Goal: Communication & Community: Answer question/provide support

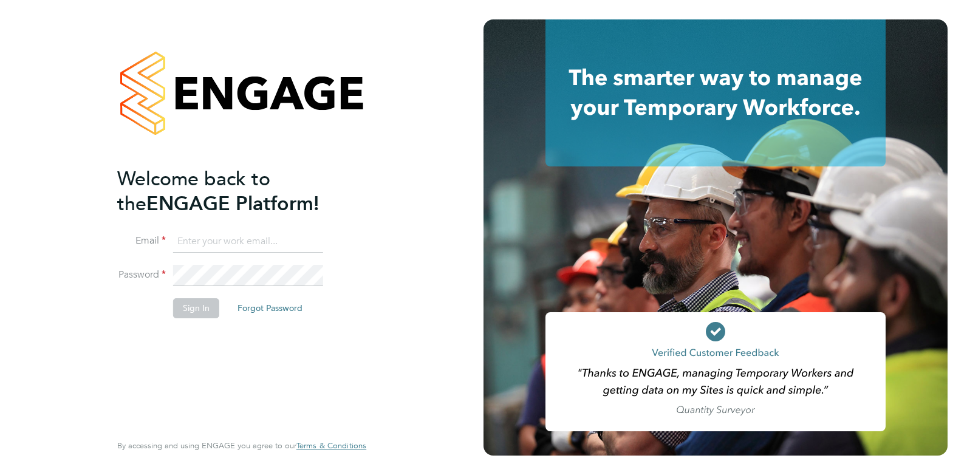
click at [195, 241] on input at bounding box center [248, 242] width 150 height 22
type input "[EMAIL_ADDRESS][DOMAIN_NAME]"
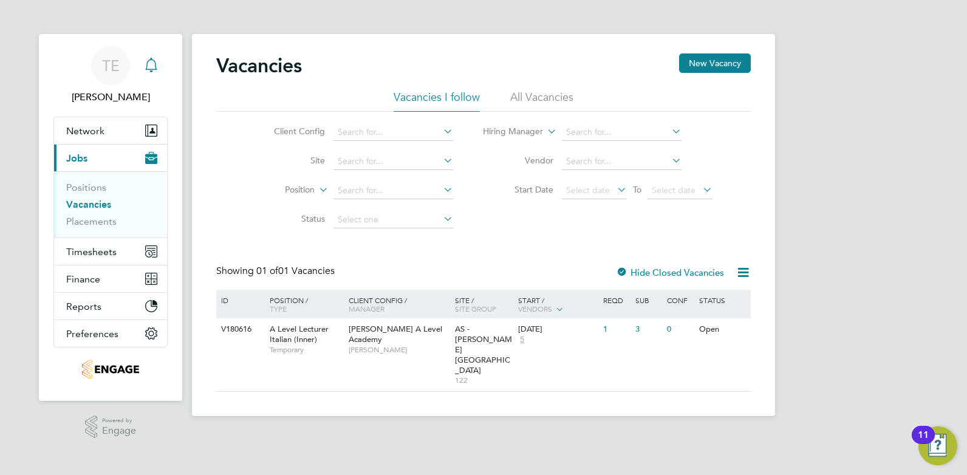
click at [152, 63] on icon "Main navigation" at bounding box center [151, 65] width 15 height 15
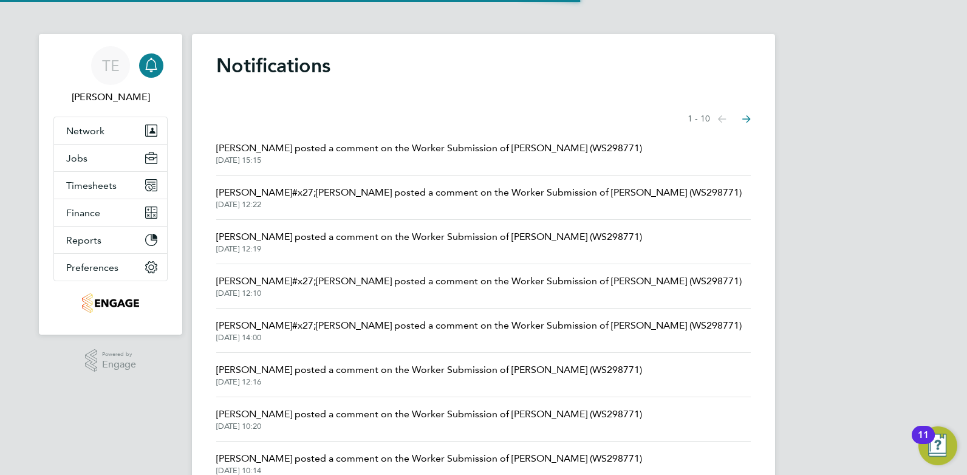
click at [316, 158] on span "26 Sep 2025, 15:15" at bounding box center [429, 160] width 426 height 10
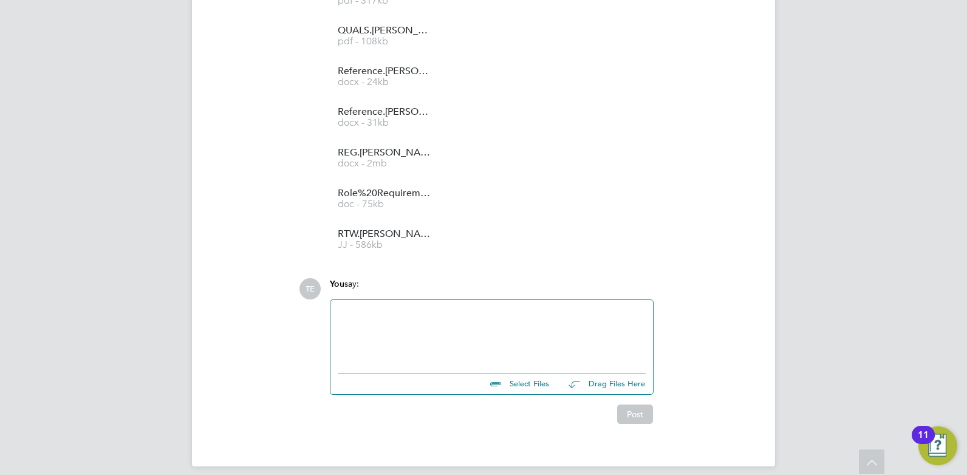
scroll to position [3705, 0]
click at [519, 318] on div at bounding box center [492, 332] width 308 height 52
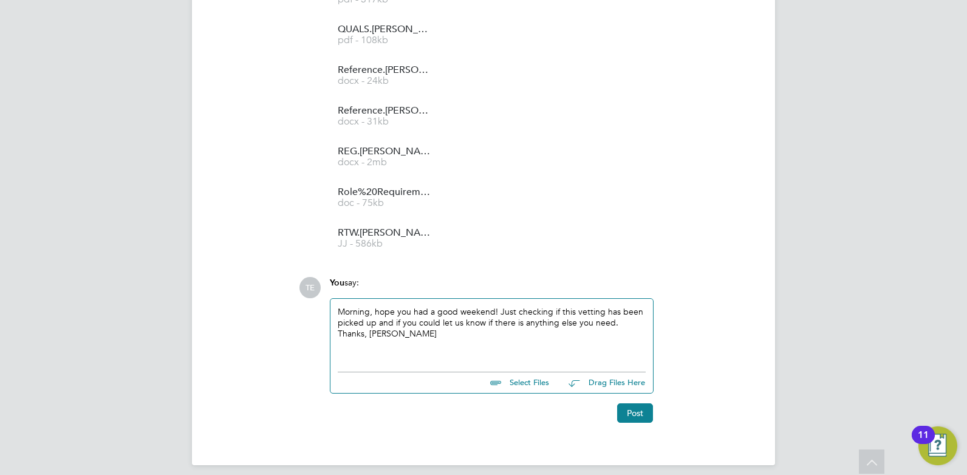
click at [468, 331] on div "Morning, hope you had a good weekend! Just checking if this vetting has been pi…" at bounding box center [492, 332] width 308 height 52
drag, startPoint x: 601, startPoint y: 304, endPoint x: 572, endPoint y: 300, distance: 29.4
click at [572, 306] on div "Morning, hope you had a good weekend! Just checking if this vetting has been pi…" at bounding box center [492, 332] width 308 height 52
click at [471, 330] on div "Morning, hope you had a good weekend! Just checking if this has been picked up …" at bounding box center [492, 332] width 308 height 52
click at [639, 311] on div "Morning, hope you had a good weekend! Just checking if this has been picked up …" at bounding box center [492, 332] width 308 height 52
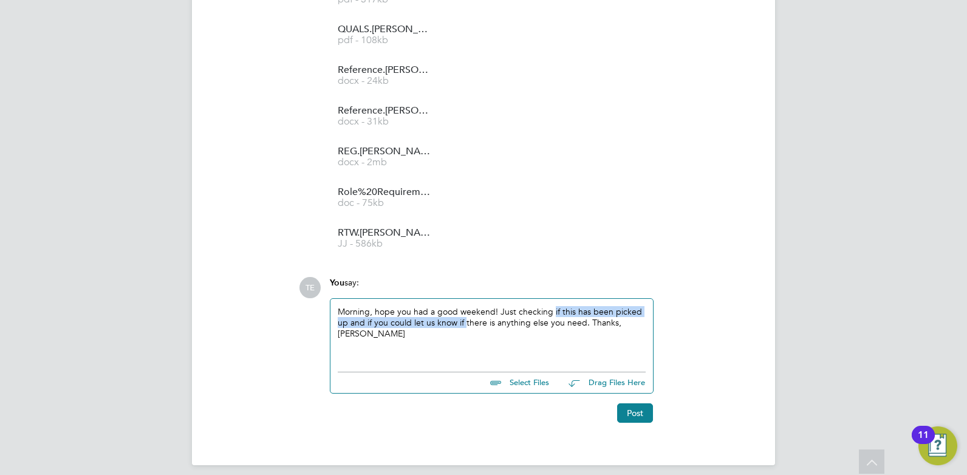
drag, startPoint x: 465, startPoint y: 315, endPoint x: 552, endPoint y: 300, distance: 88.7
click at [552, 306] on div "Morning, hope you had a good weekend! Just checking if this has been picked up …" at bounding box center [492, 332] width 308 height 52
drag, startPoint x: 490, startPoint y: 327, endPoint x: 500, endPoint y: 301, distance: 27.3
click at [500, 306] on div "Morning, hope you had a good weekend! Just checking there is anything else you …" at bounding box center [492, 332] width 308 height 52
click at [537, 321] on div "Morning, hope you had a good weekend! Just checking there is anything else you …" at bounding box center [492, 332] width 308 height 52
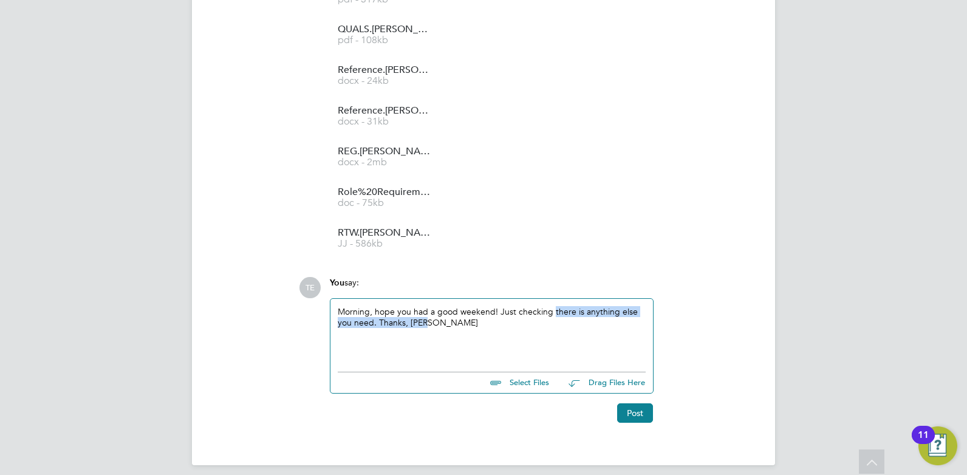
drag, startPoint x: 426, startPoint y: 308, endPoint x: 552, endPoint y: 304, distance: 126.4
click at [552, 306] on div "Morning, hope you had a good weekend! Just checking there is anything else you …" at bounding box center [492, 332] width 308 height 52
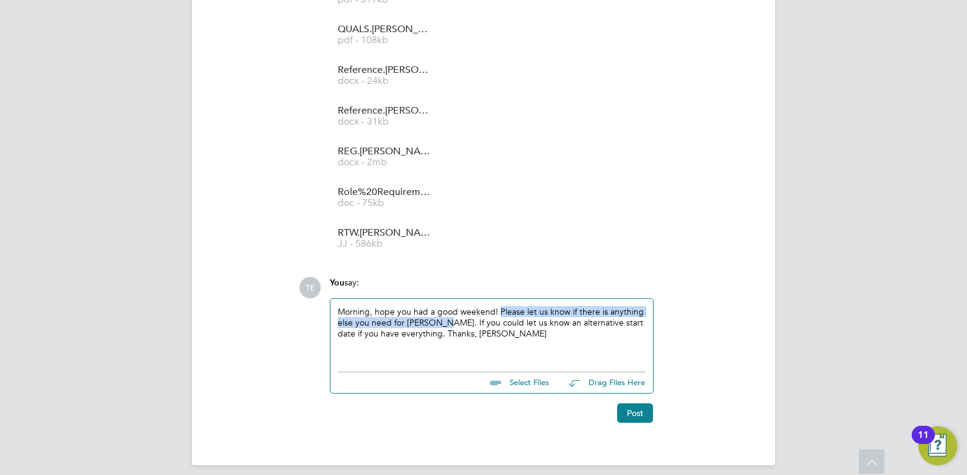
drag, startPoint x: 443, startPoint y: 314, endPoint x: 498, endPoint y: 300, distance: 57.6
click at [498, 306] on div "Morning, hope you had a good weekend! Please let us know if there is anything e…" at bounding box center [492, 332] width 308 height 52
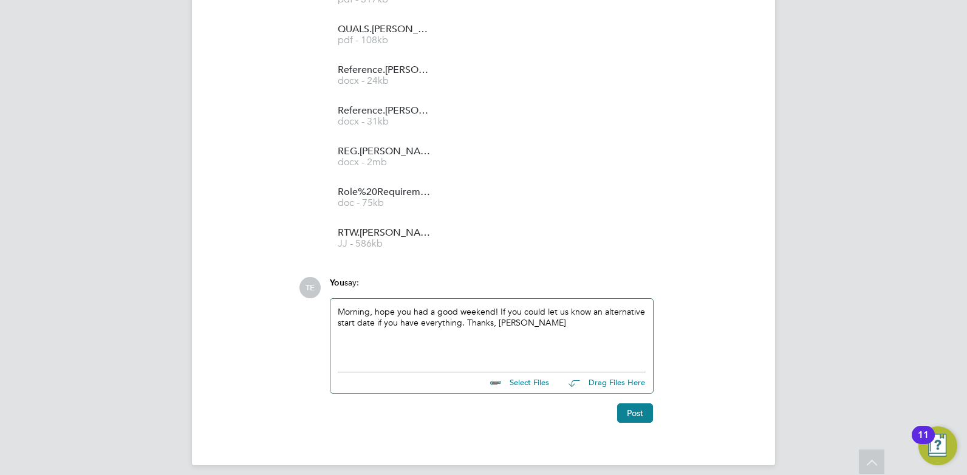
click at [542, 321] on div "Morning, hope you had a good weekend! If you could let us know an alternative s…" at bounding box center [492, 332] width 308 height 52
drag, startPoint x: 460, startPoint y: 312, endPoint x: 376, endPoint y: 316, distance: 83.3
click at [376, 316] on div "Morning, hope you had a good weekend! If you could let us know an alternative s…" at bounding box center [492, 332] width 308 height 52
click at [457, 311] on div "Morning, hope you had a good weekend! If you could let us know an alternative s…" at bounding box center [492, 332] width 308 height 52
drag, startPoint x: 433, startPoint y: 313, endPoint x: 529, endPoint y: 349, distance: 103.0
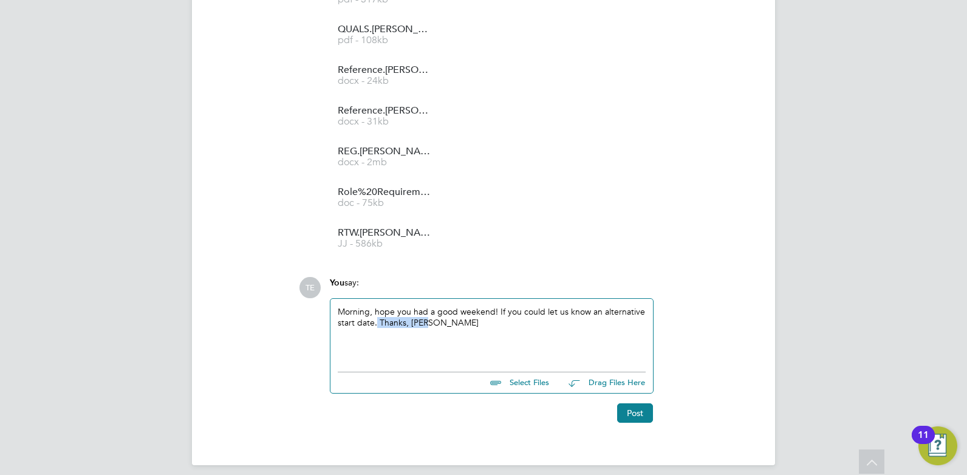
click at [378, 312] on div "Morning, hope you had a good weekend! If you could let us know an alternative s…" at bounding box center [492, 332] width 308 height 52
drag, startPoint x: 498, startPoint y: 333, endPoint x: 499, endPoint y: 305, distance: 27.9
click at [499, 306] on div "Morning, hope you had a good weekend! If you could let us know an alternative s…" at bounding box center [492, 332] width 308 height 52
drag, startPoint x: 520, startPoint y: 312, endPoint x: 429, endPoint y: 314, distance: 90.5
click at [429, 314] on div "Morning, hope you had a good weekend! Please let us know if there's anything el…" at bounding box center [492, 332] width 308 height 52
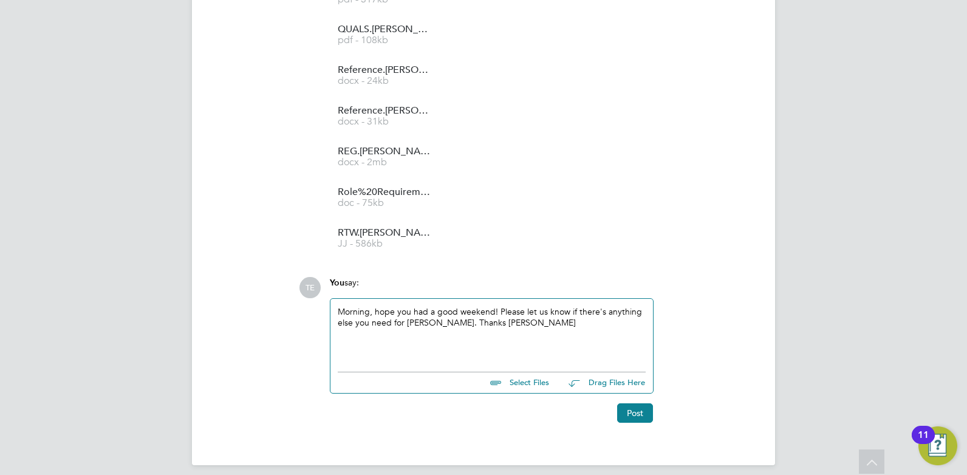
click at [541, 320] on div "Morning, hope you had a good weekend! Please let us know if there's anything el…" at bounding box center [492, 332] width 308 height 52
drag, startPoint x: 444, startPoint y: 311, endPoint x: 455, endPoint y: 344, distance: 34.6
click at [443, 313] on div "Morning, hope you had a good weekend! Please let us know if there's anything el…" at bounding box center [492, 332] width 308 height 52
click at [628, 403] on button "Post" at bounding box center [635, 412] width 36 height 19
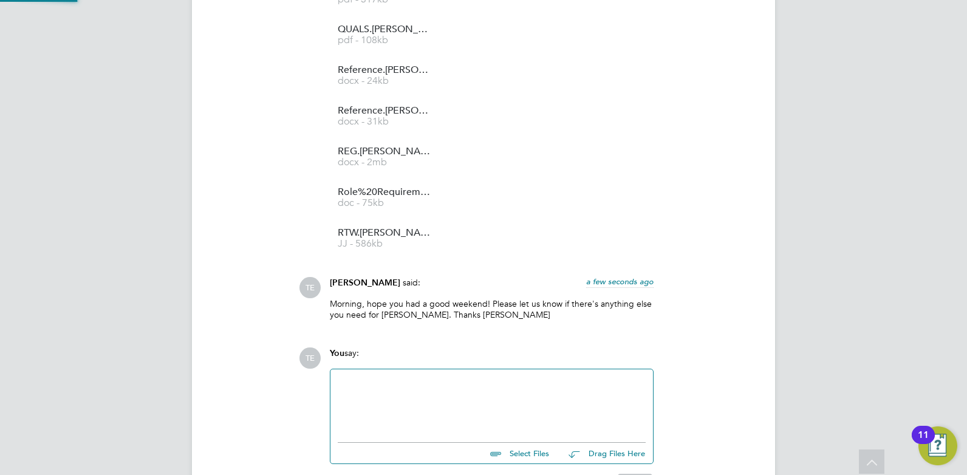
scroll to position [3775, 0]
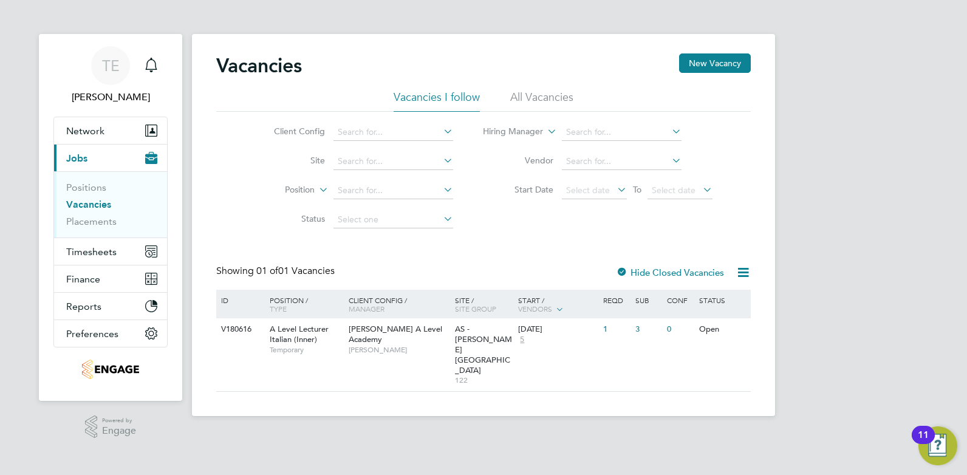
click at [549, 88] on div "Vacancies New Vacancy" at bounding box center [483, 71] width 534 height 36
click at [545, 101] on li "All Vacancies" at bounding box center [541, 101] width 63 height 22
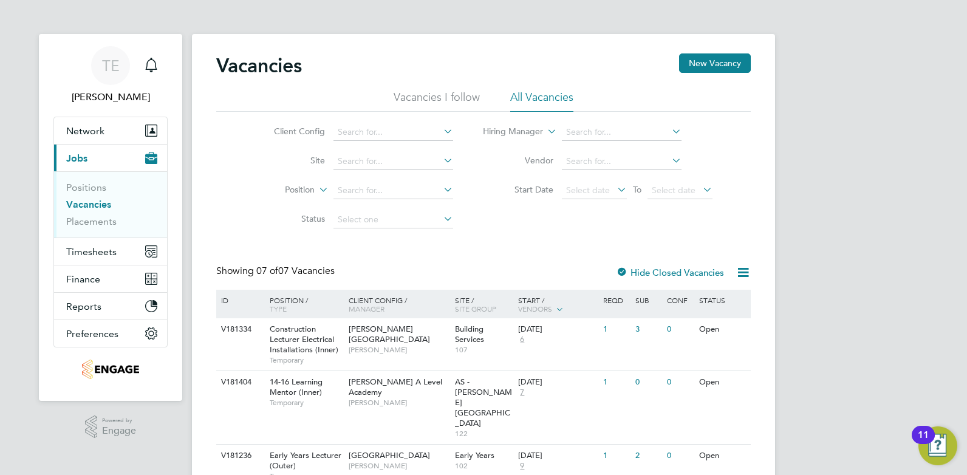
scroll to position [121, 0]
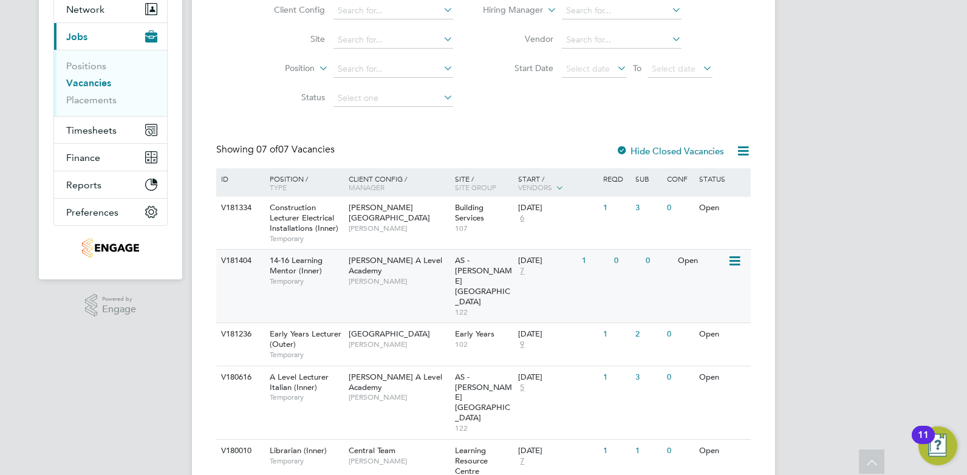
click at [421, 276] on span "Rabia Khanom" at bounding box center [398, 281] width 100 height 10
